Goal: Information Seeking & Learning: Learn about a topic

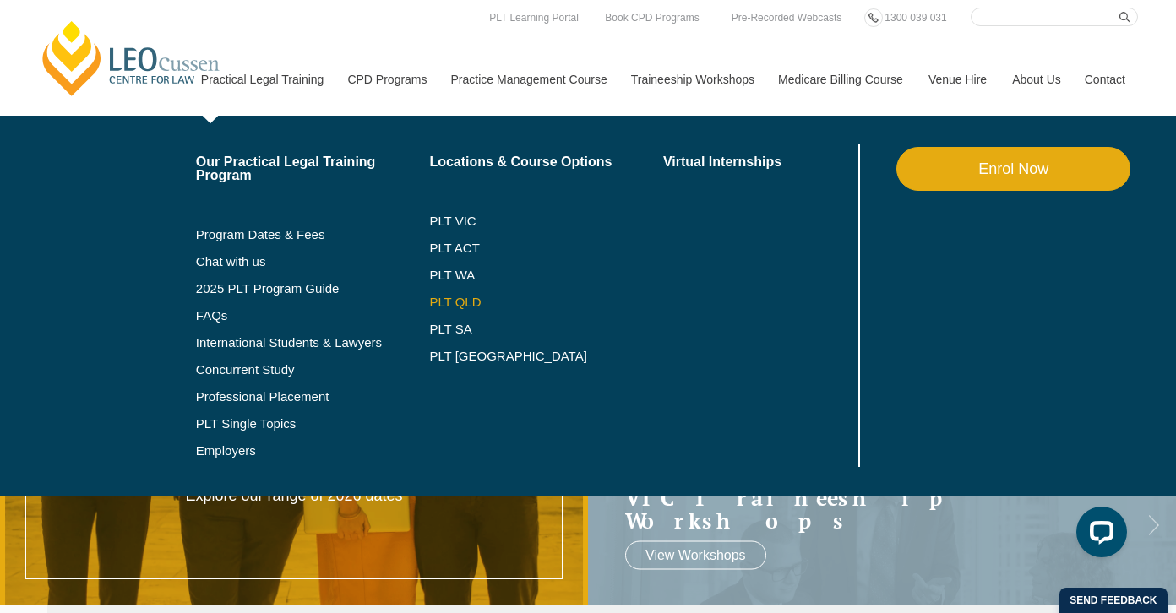
click at [476, 304] on link "PLT QLD" at bounding box center [546, 303] width 234 height 14
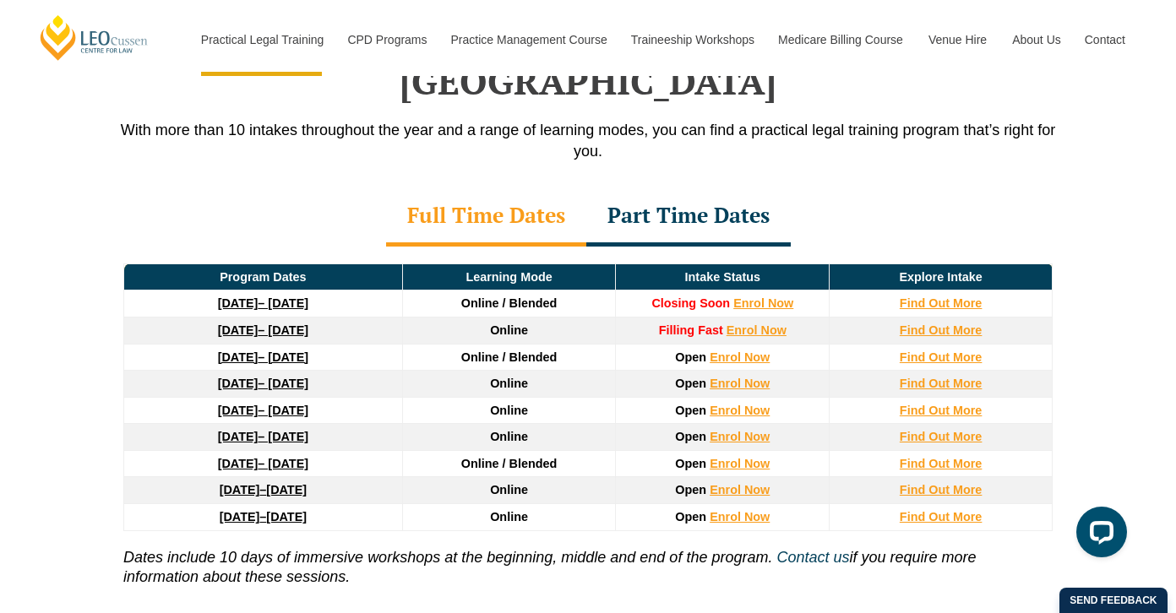
scroll to position [2112, 0]
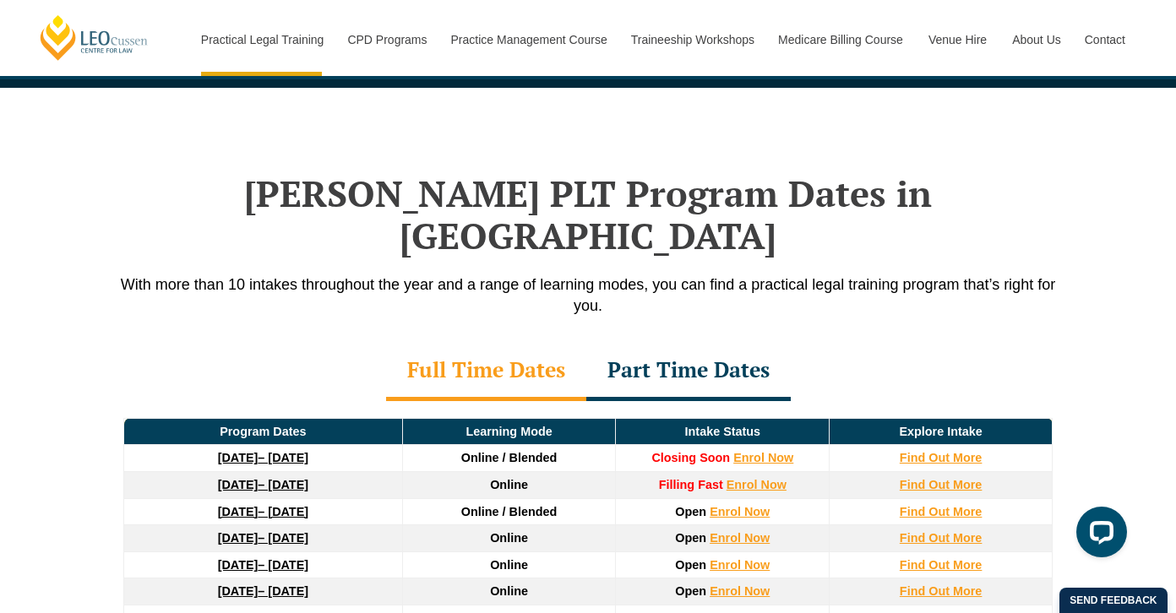
click at [666, 342] on div "Part Time Dates" at bounding box center [688, 371] width 204 height 59
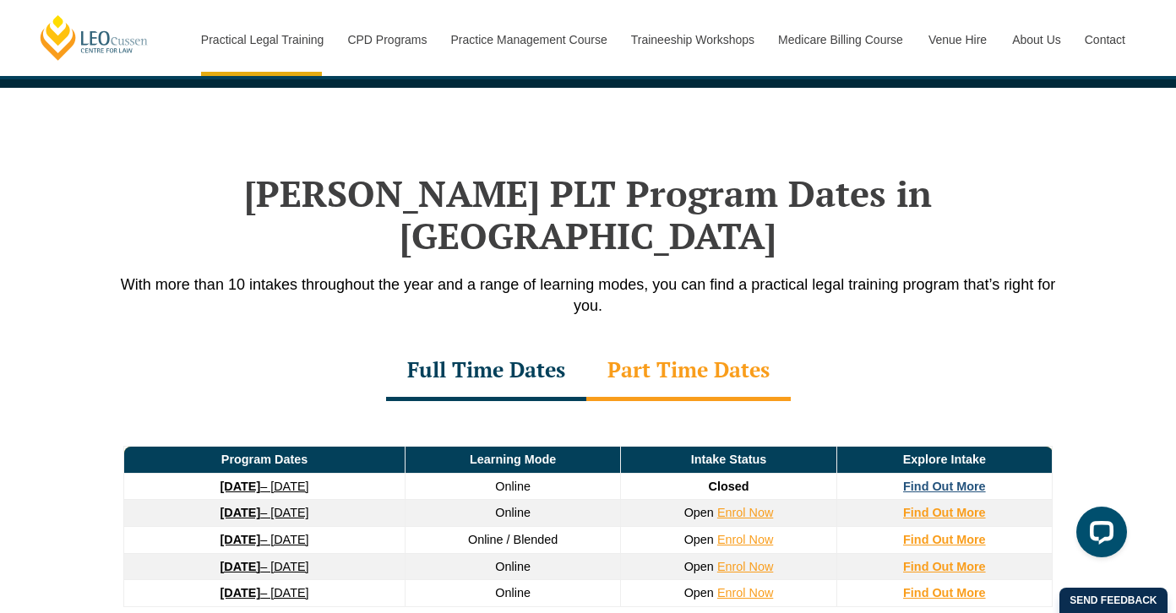
click at [952, 480] on strong "Find Out More" at bounding box center [944, 487] width 83 height 14
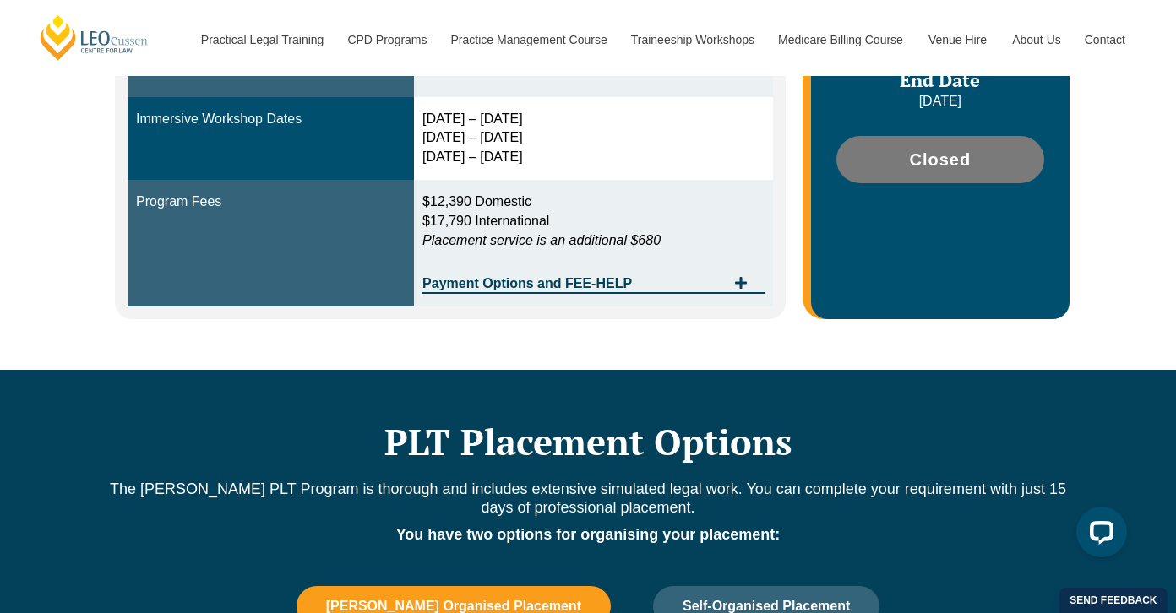
scroll to position [422, 0]
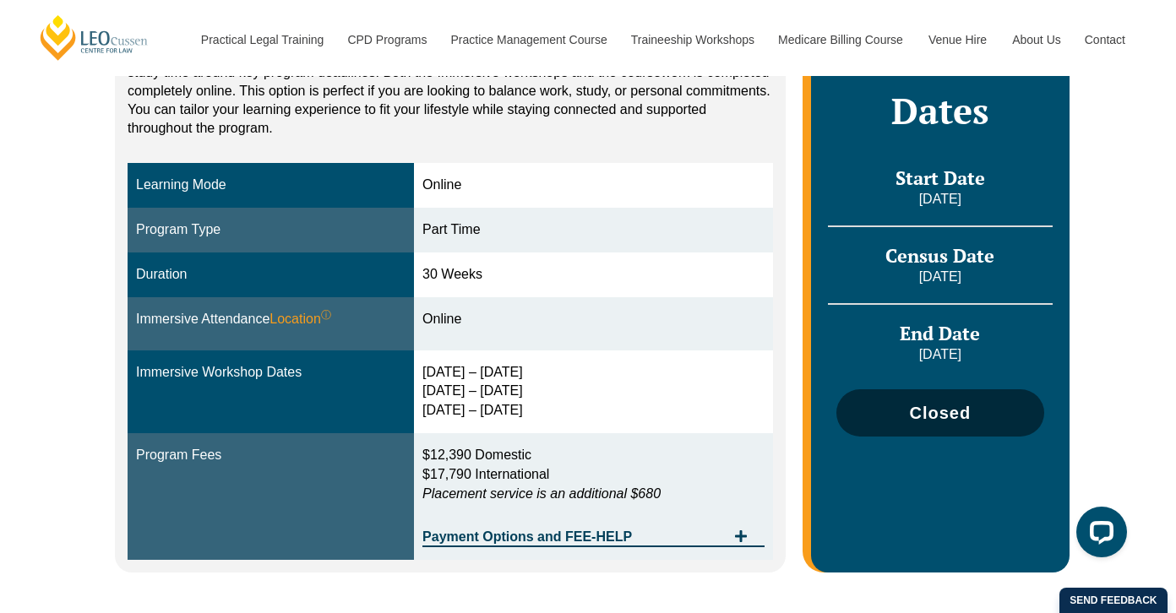
click at [925, 405] on span "Closed" at bounding box center [940, 413] width 62 height 17
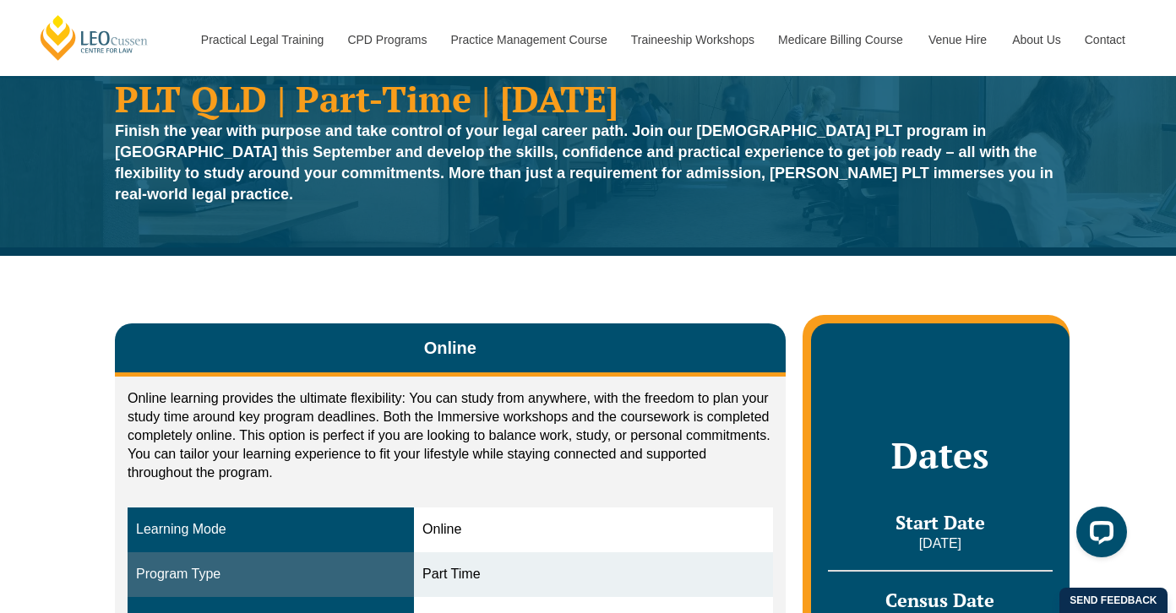
scroll to position [0, 0]
